Goal: Find specific page/section: Find specific page/section

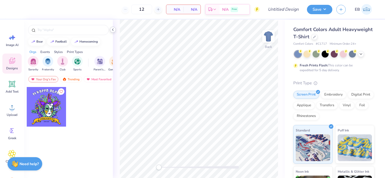
click at [113, 30] on icon at bounding box center [113, 30] width 4 height 4
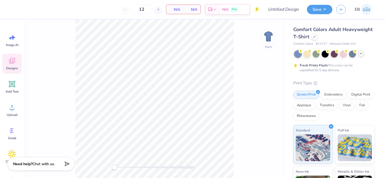
click at [360, 55] on icon at bounding box center [361, 53] width 4 height 4
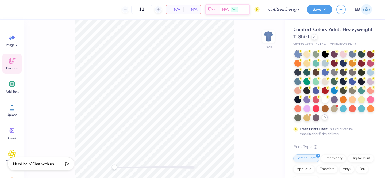
click at [328, 100] on div at bounding box center [325, 99] width 7 height 7
click at [281, 113] on div "Back" at bounding box center [154, 99] width 261 height 158
click at [11, 68] on span "Designs" at bounding box center [12, 68] width 12 height 4
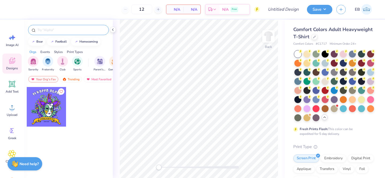
click at [76, 30] on input "text" at bounding box center [71, 29] width 68 height 5
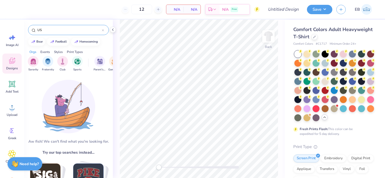
type input "U"
click at [45, 66] on div "Fraternity" at bounding box center [48, 63] width 12 height 16
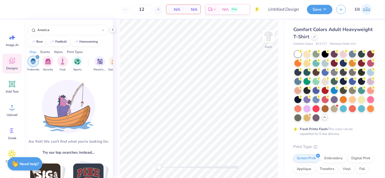
click at [45, 66] on div "Sorority" at bounding box center [48, 64] width 11 height 16
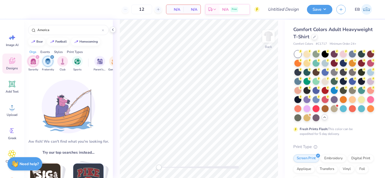
click at [37, 57] on icon "filter for Sorority" at bounding box center [37, 57] width 2 height 2
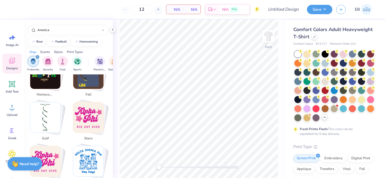
scroll to position [161, 0]
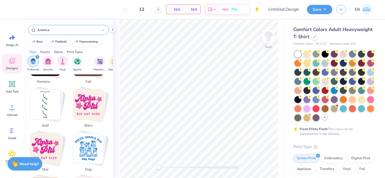
click at [58, 30] on input "America" at bounding box center [69, 29] width 65 height 5
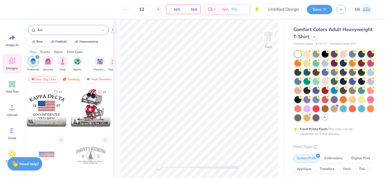
type input "A"
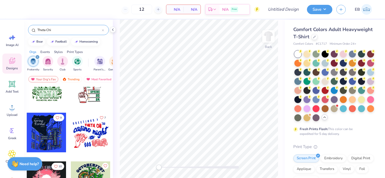
scroll to position [1531, 0]
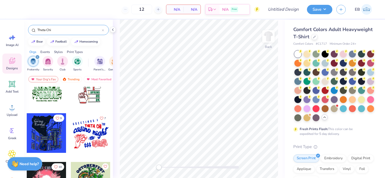
type input "Theta Chi"
click at [361, 9] on img at bounding box center [366, 9] width 11 height 11
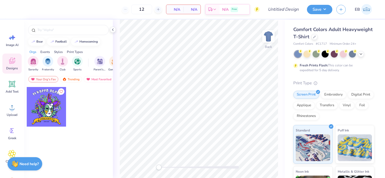
click at [364, 9] on img at bounding box center [366, 9] width 11 height 11
